Goal: Complete application form: Complete application form

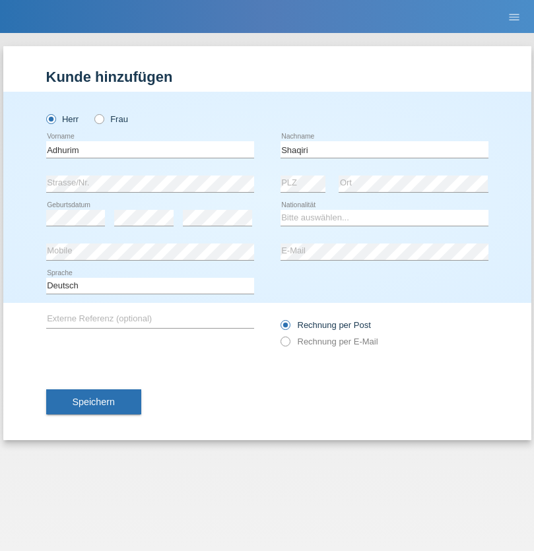
type input "Shaqiri"
select select "MK"
select select "C"
select select "06"
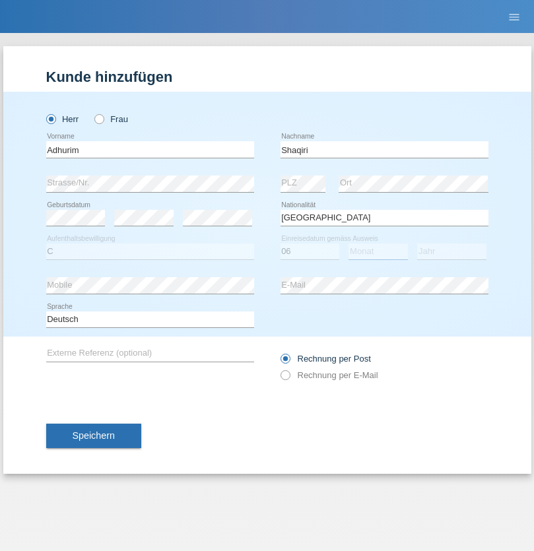
select select "08"
select select "2021"
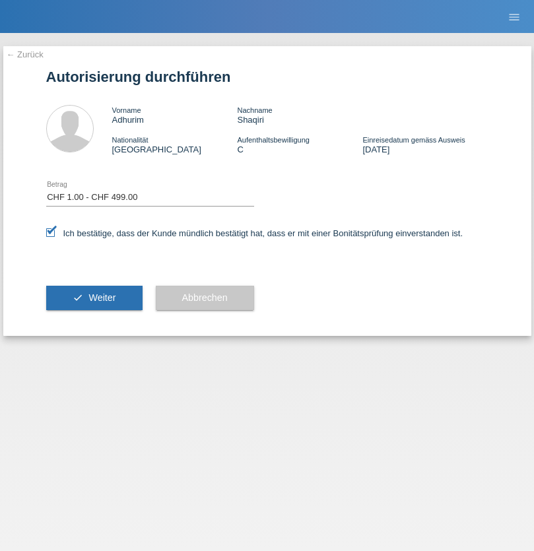
select select "1"
click at [94, 298] on span "Weiter" at bounding box center [101, 297] width 27 height 11
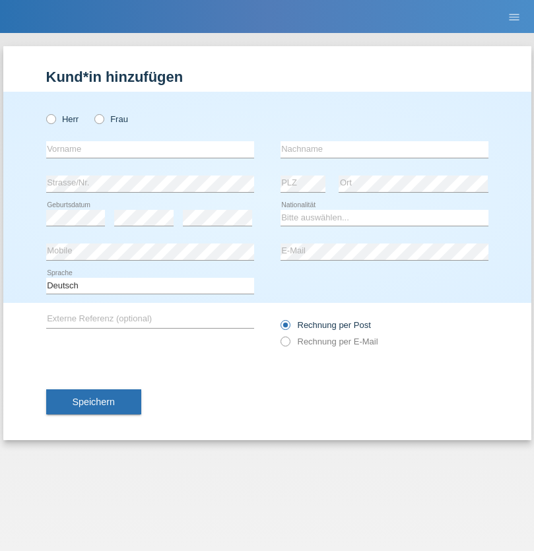
radio input "true"
click at [150, 149] on input "text" at bounding box center [150, 149] width 208 height 16
type input "naftalem"
click at [384, 149] on input "text" at bounding box center [384, 149] width 208 height 16
type input "angosom"
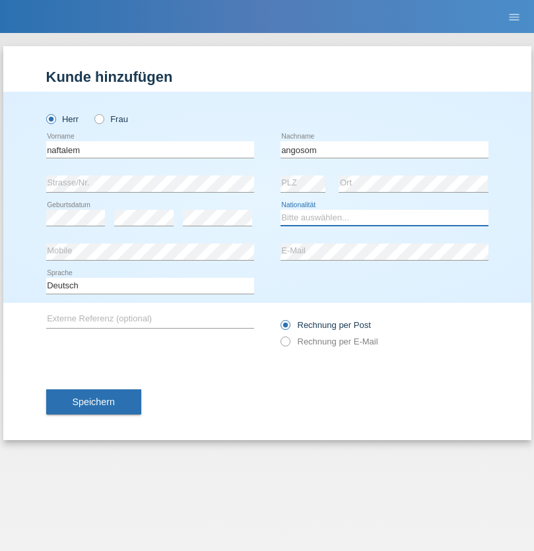
select select "CH"
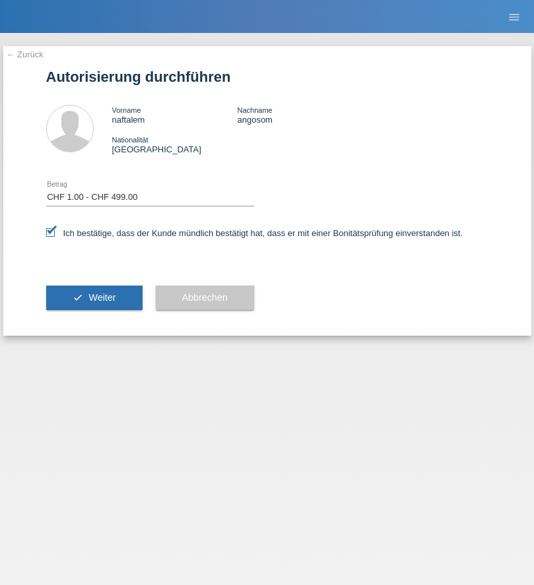
select select "1"
click at [94, 298] on span "Weiter" at bounding box center [101, 297] width 27 height 11
